Goal: Find specific page/section: Find specific page/section

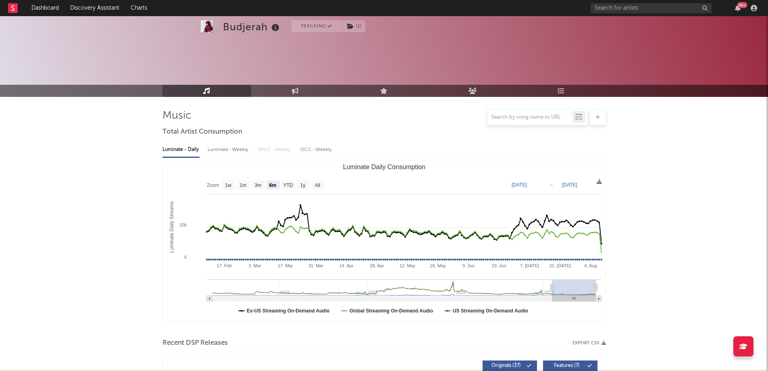
select select "6m"
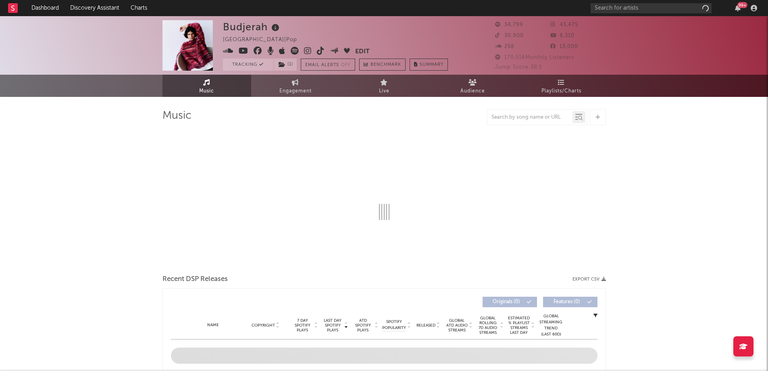
select select "6m"
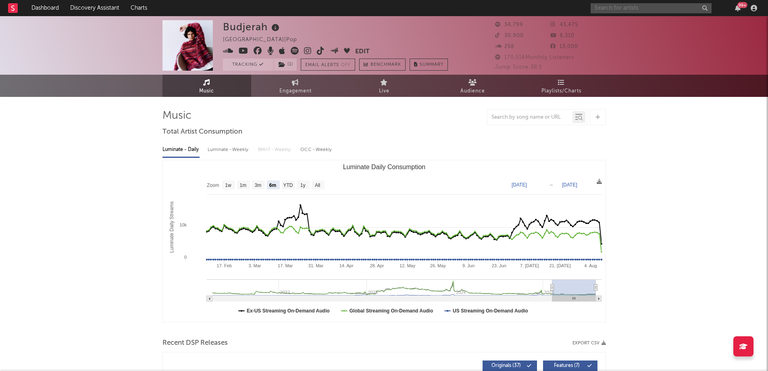
click at [638, 10] on input "text" at bounding box center [651, 8] width 121 height 10
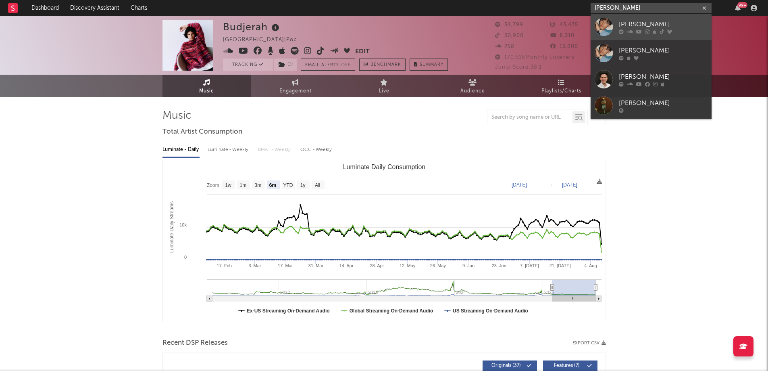
type input "matthew ifeld"
click at [631, 25] on div "Matthew Ifield" at bounding box center [663, 24] width 89 height 10
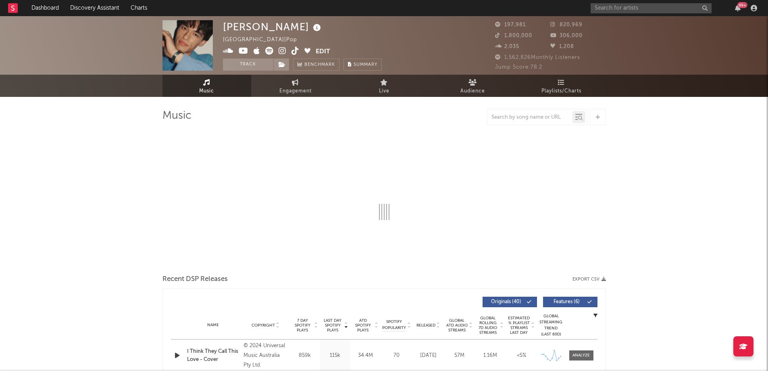
select select "6m"
